Goal: Task Accomplishment & Management: Manage account settings

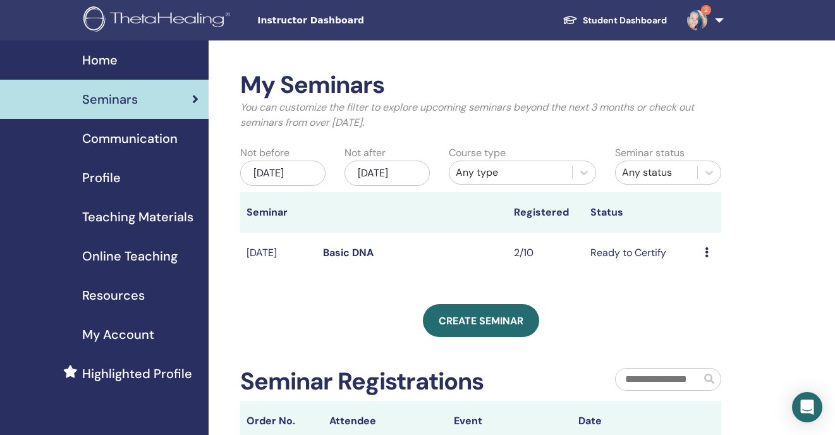
click at [601, 271] on td "Ready to Certify" at bounding box center [641, 253] width 114 height 41
click at [610, 262] on td "Ready to Certify" at bounding box center [641, 253] width 114 height 41
click at [708, 257] on icon at bounding box center [707, 252] width 4 height 10
click at [694, 285] on link "Edit" at bounding box center [698, 290] width 18 height 13
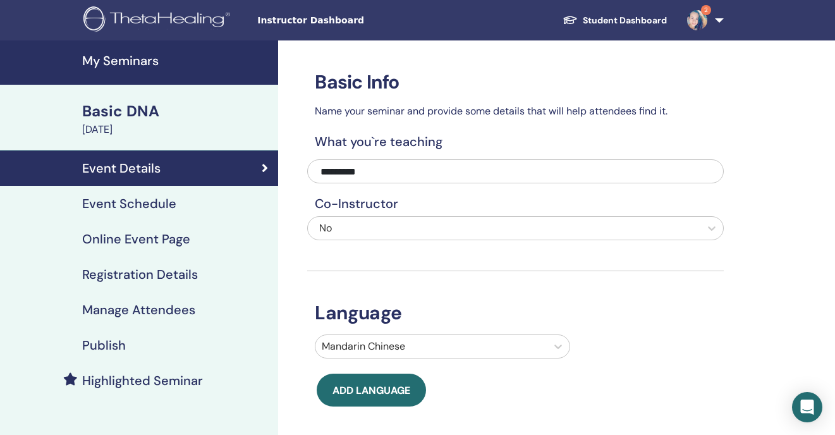
click at [164, 309] on h4 "Manage Attendees" at bounding box center [138, 309] width 113 height 15
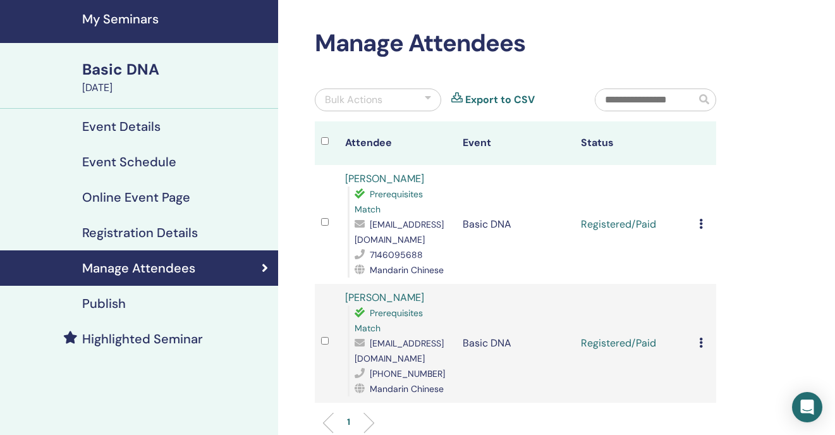
scroll to position [61, 0]
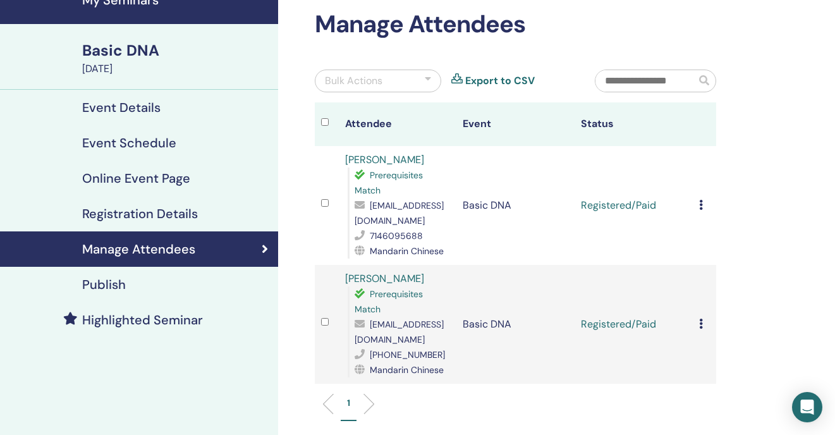
click at [701, 205] on icon at bounding box center [701, 205] width 4 height 10
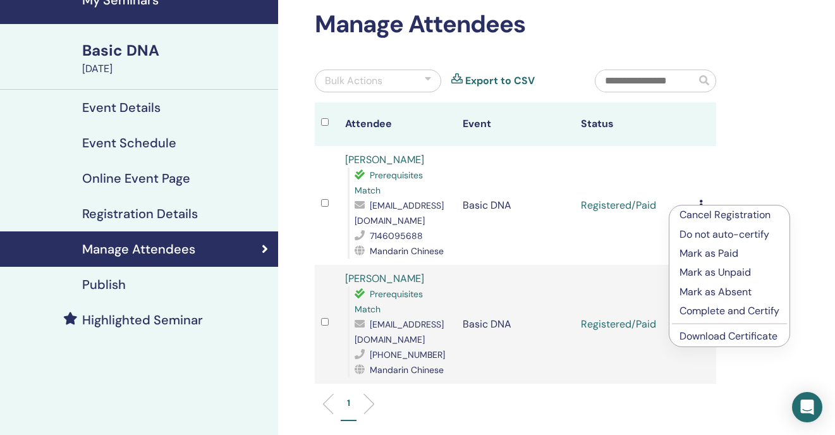
click at [734, 317] on p "Complete and Certify" at bounding box center [730, 310] width 100 height 15
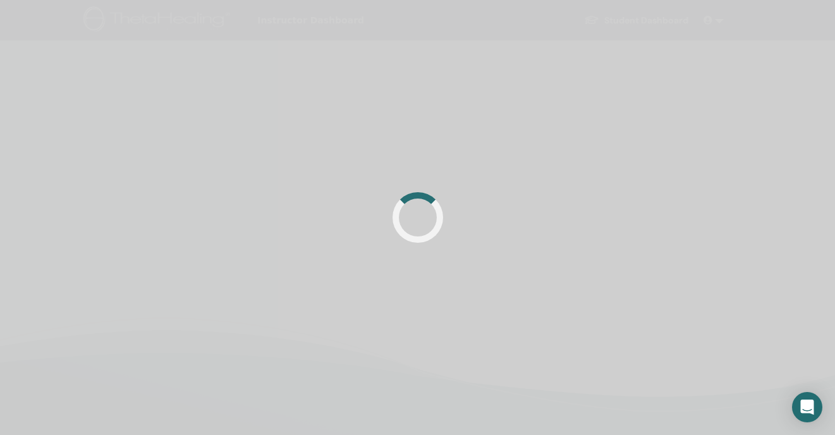
scroll to position [61, 0]
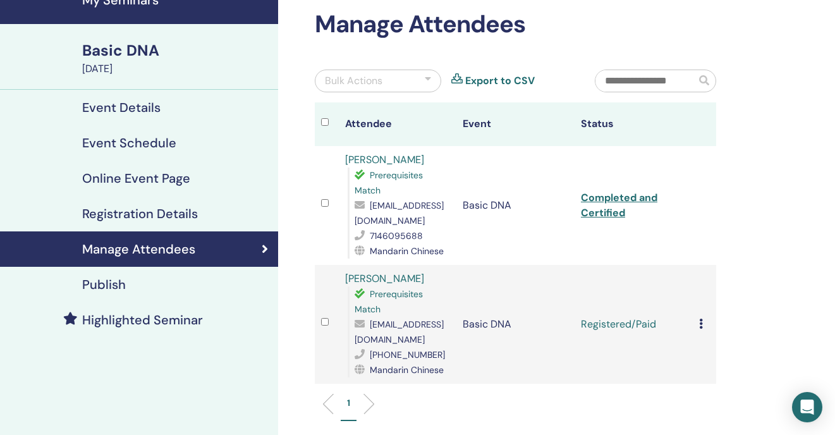
click at [693, 325] on td "Cancel Registration Do not auto-certify Mark as Paid Mark as Unpaid Mark as Abs…" at bounding box center [704, 324] width 23 height 119
click at [702, 327] on icon at bounding box center [701, 324] width 4 height 10
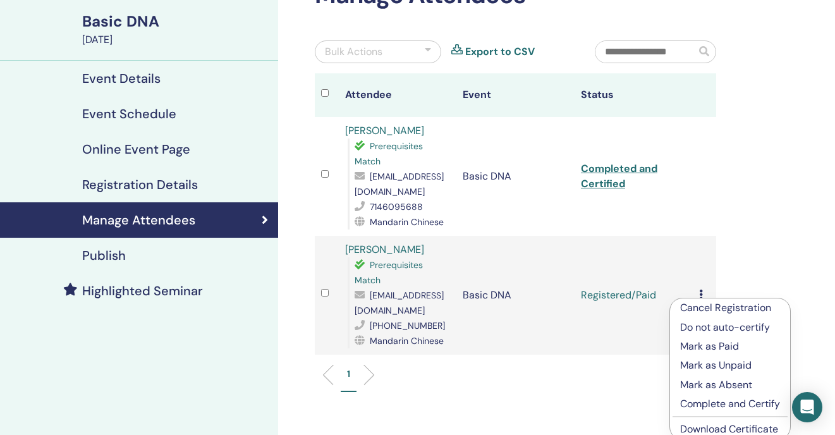
scroll to position [104, 0]
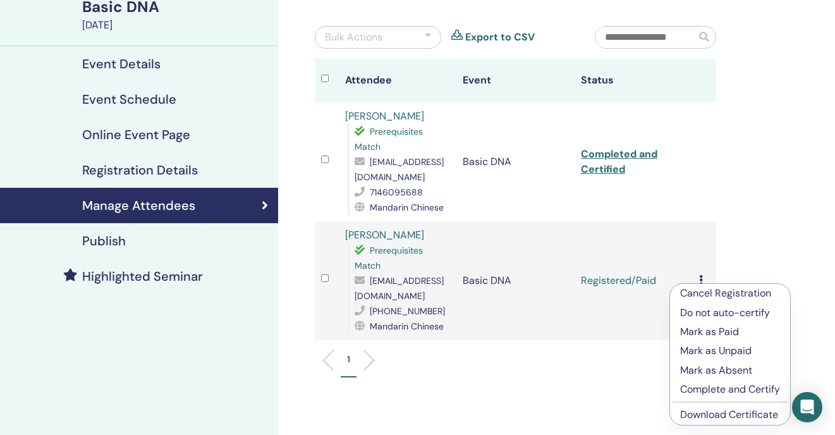
click at [710, 389] on p "Complete and Certify" at bounding box center [730, 389] width 100 height 15
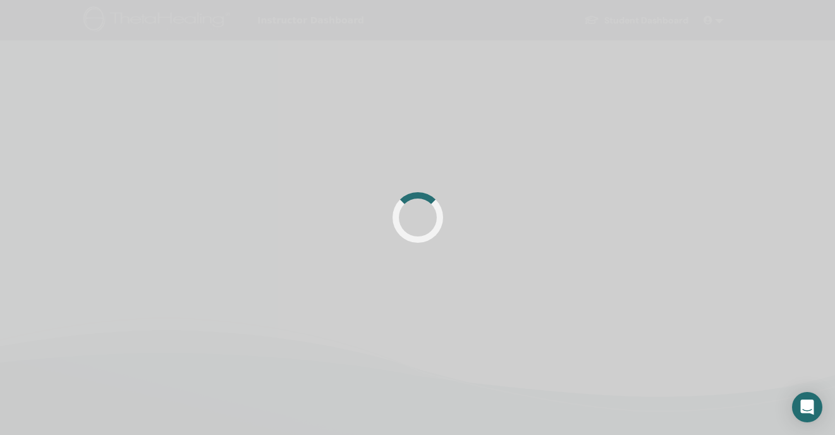
scroll to position [104, 0]
